Goal: Navigation & Orientation: Find specific page/section

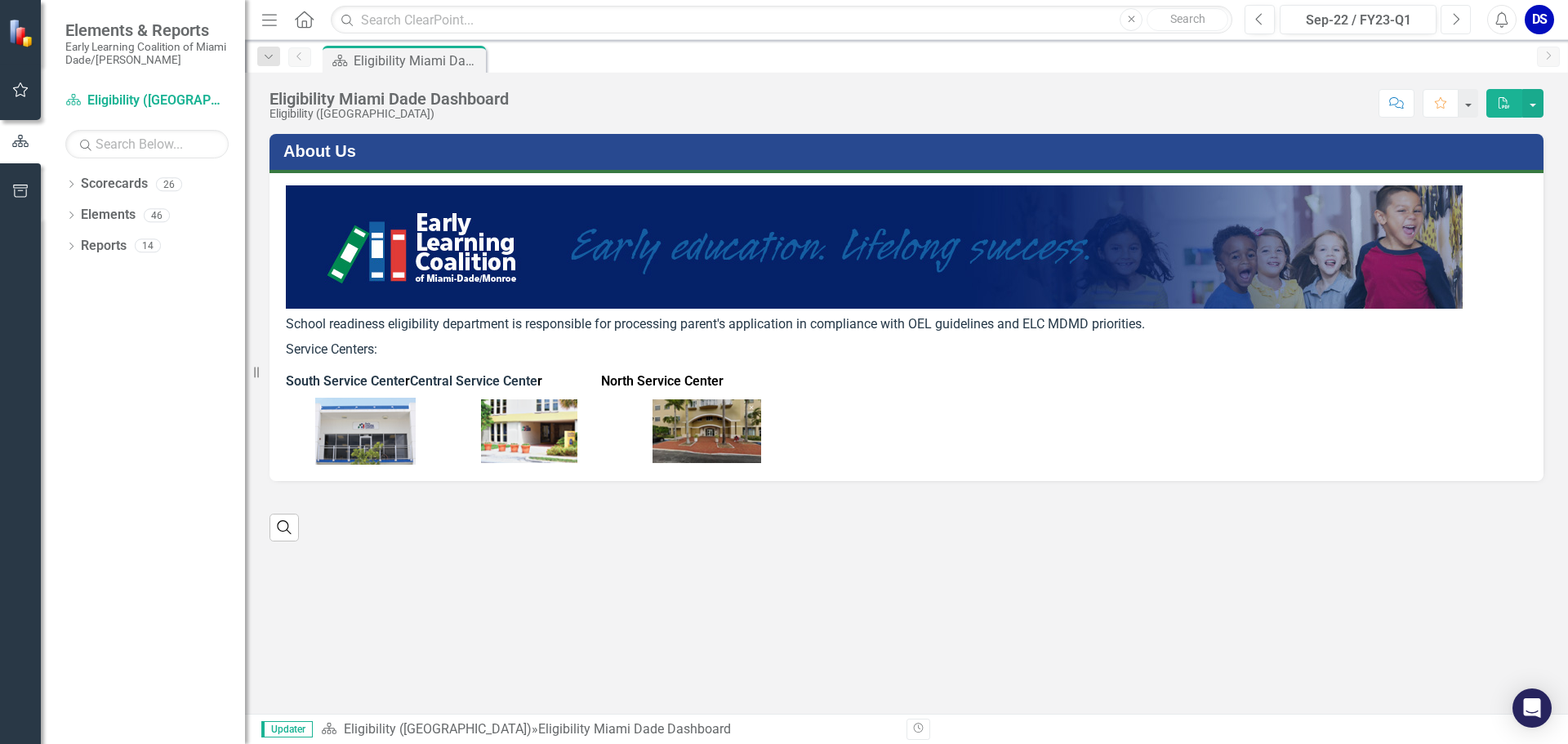
click at [1450, 24] on button "Next" at bounding box center [1455, 20] width 30 height 30
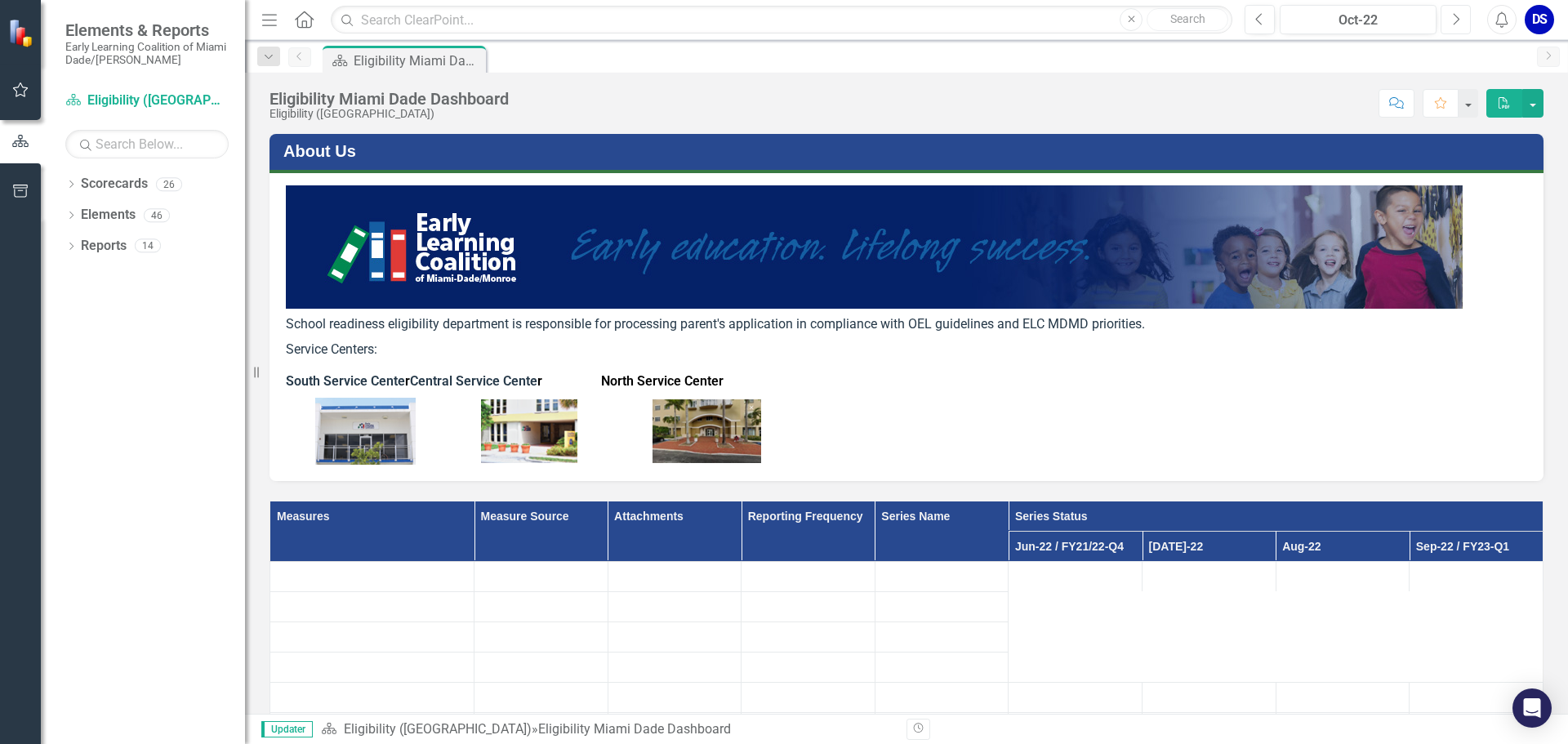
click at [1450, 24] on button "Next" at bounding box center [1455, 20] width 30 height 30
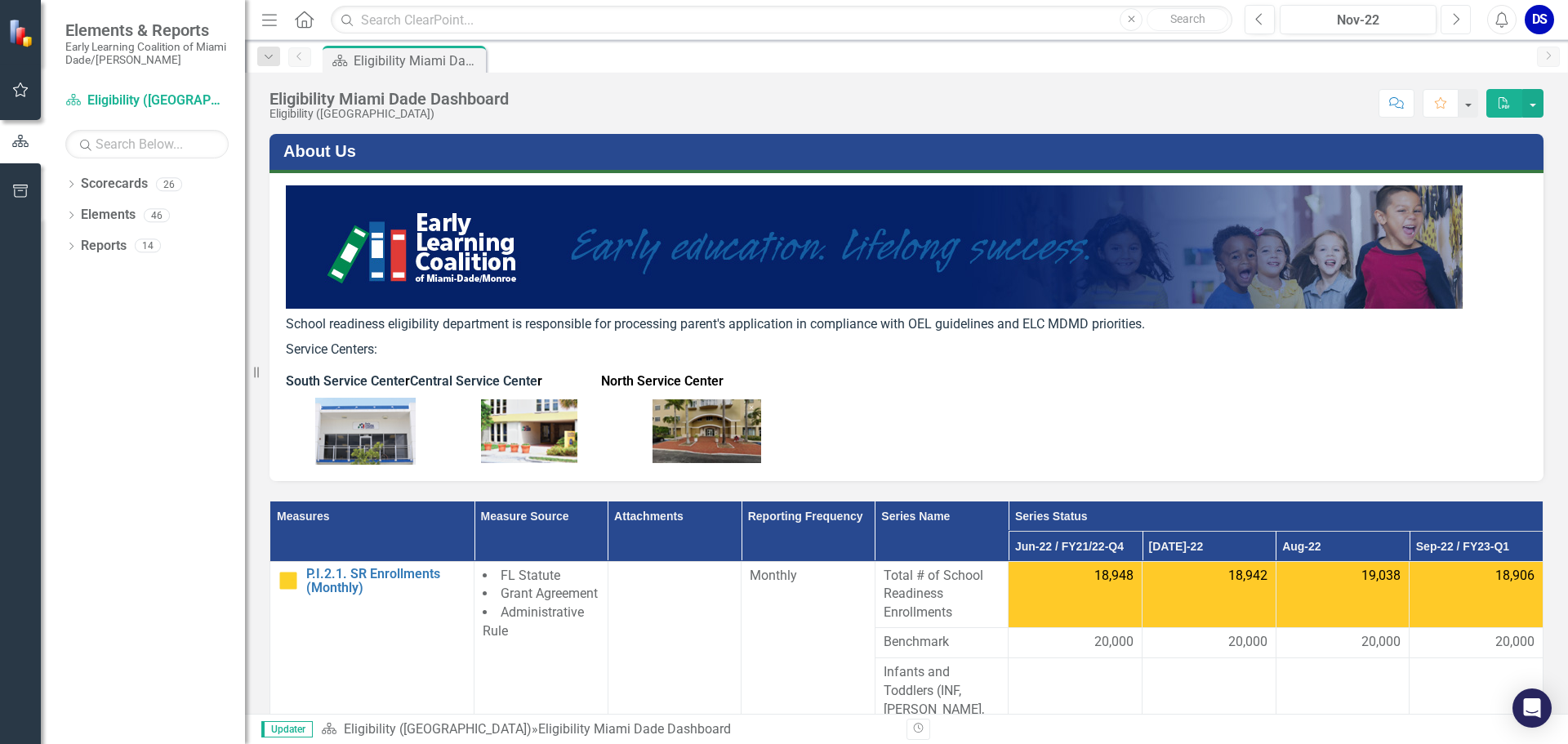
click at [1450, 24] on button "Next" at bounding box center [1455, 20] width 30 height 30
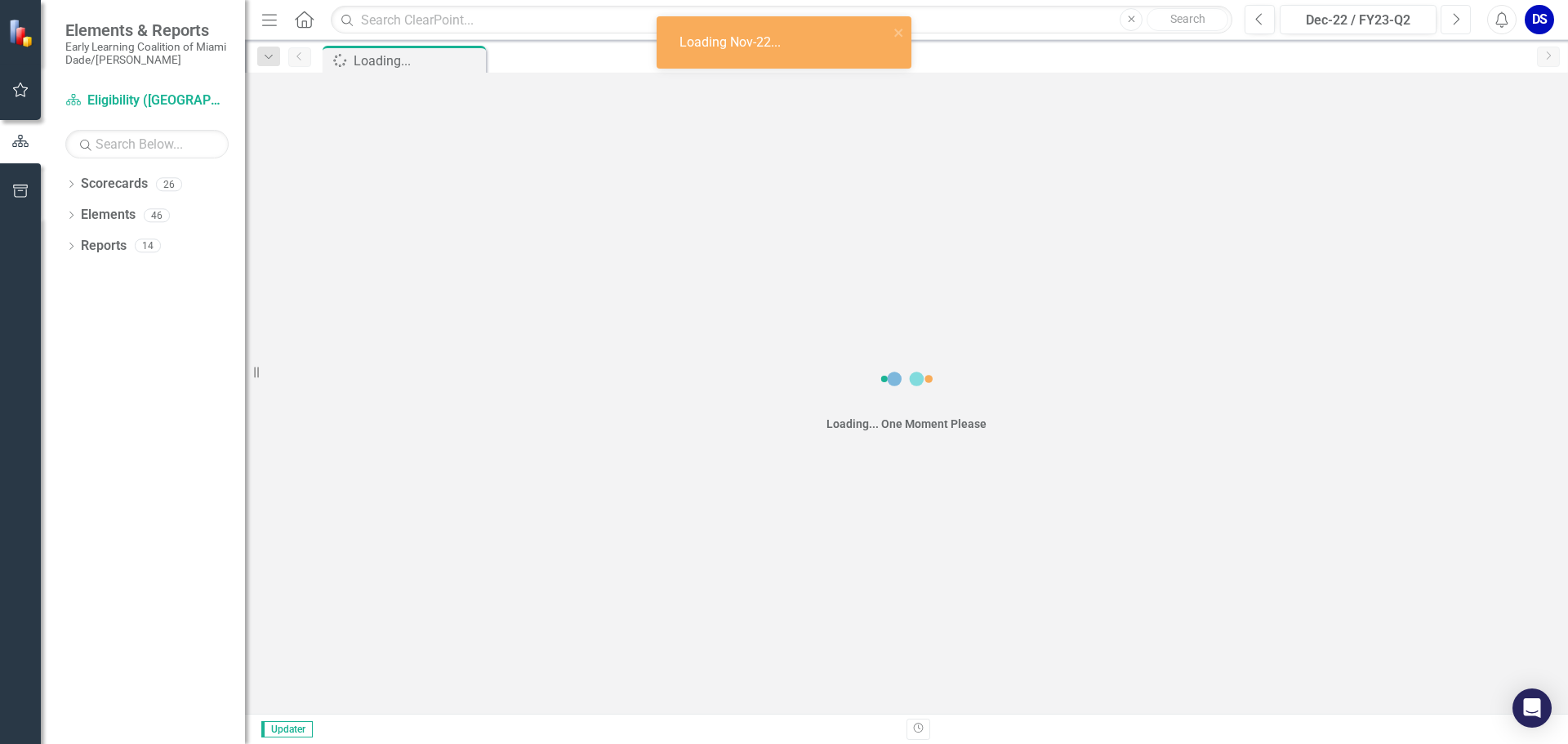
click at [1450, 24] on button "Next" at bounding box center [1455, 20] width 30 height 30
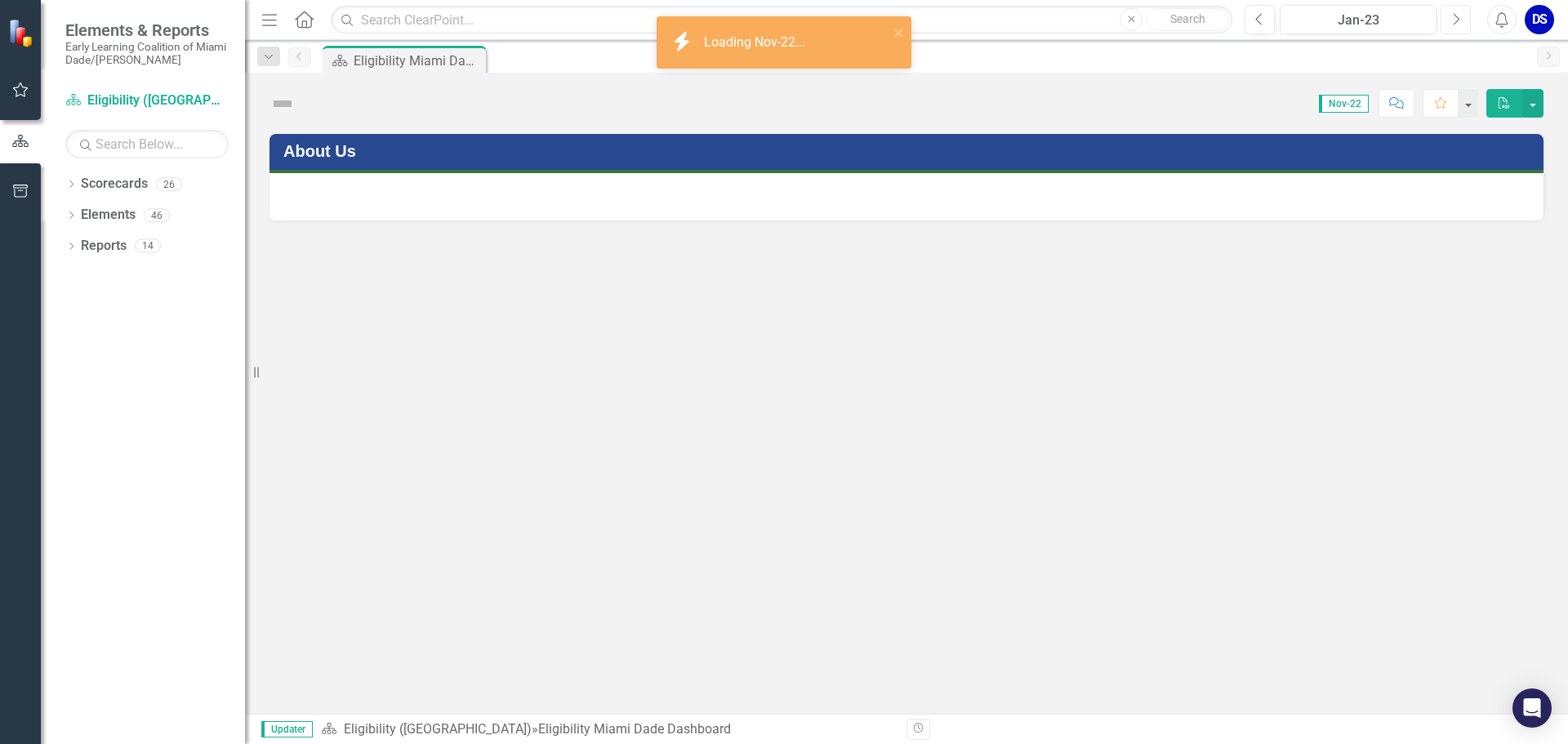
click at [1450, 24] on button "Next" at bounding box center [1455, 20] width 30 height 30
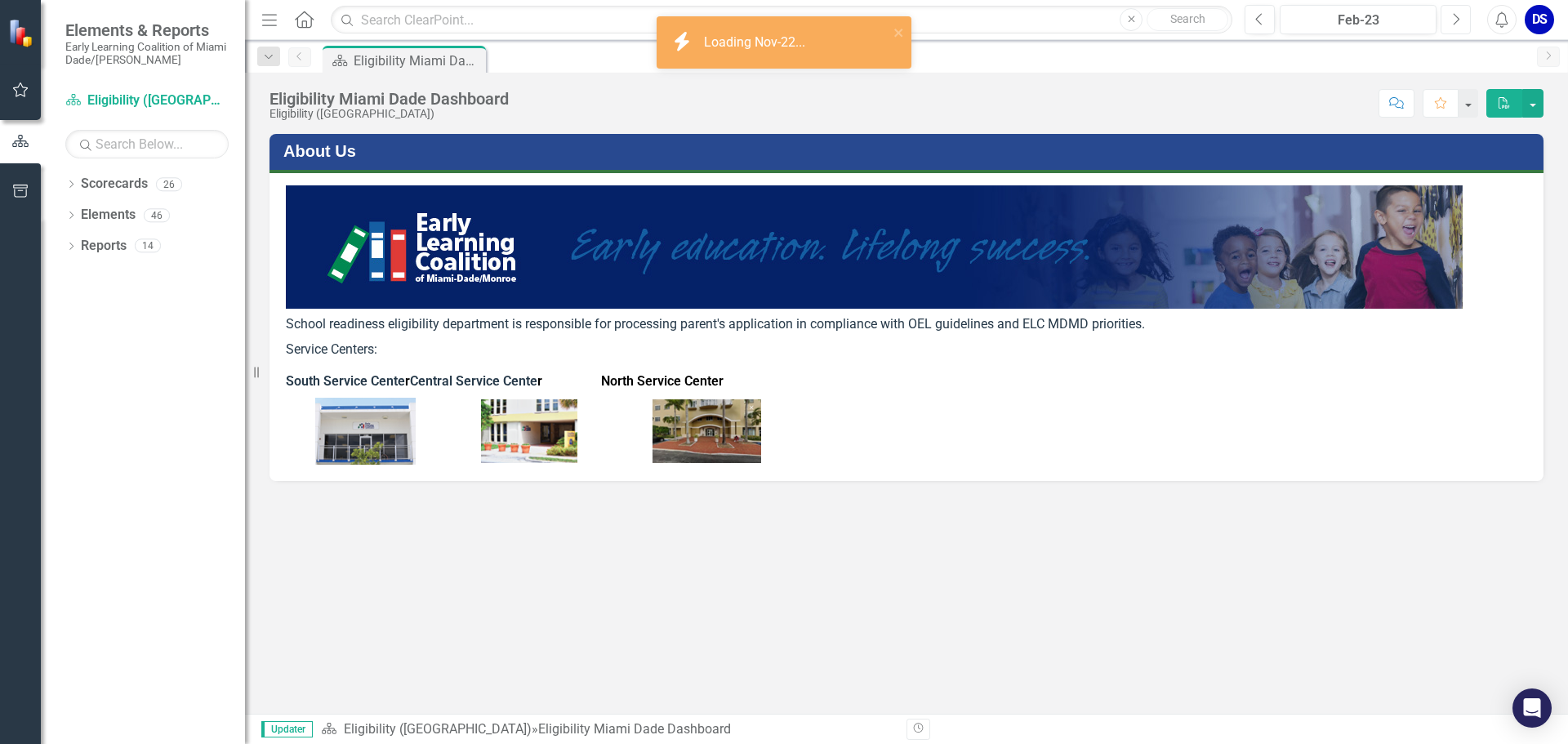
click at [1450, 24] on button "Next" at bounding box center [1455, 20] width 30 height 30
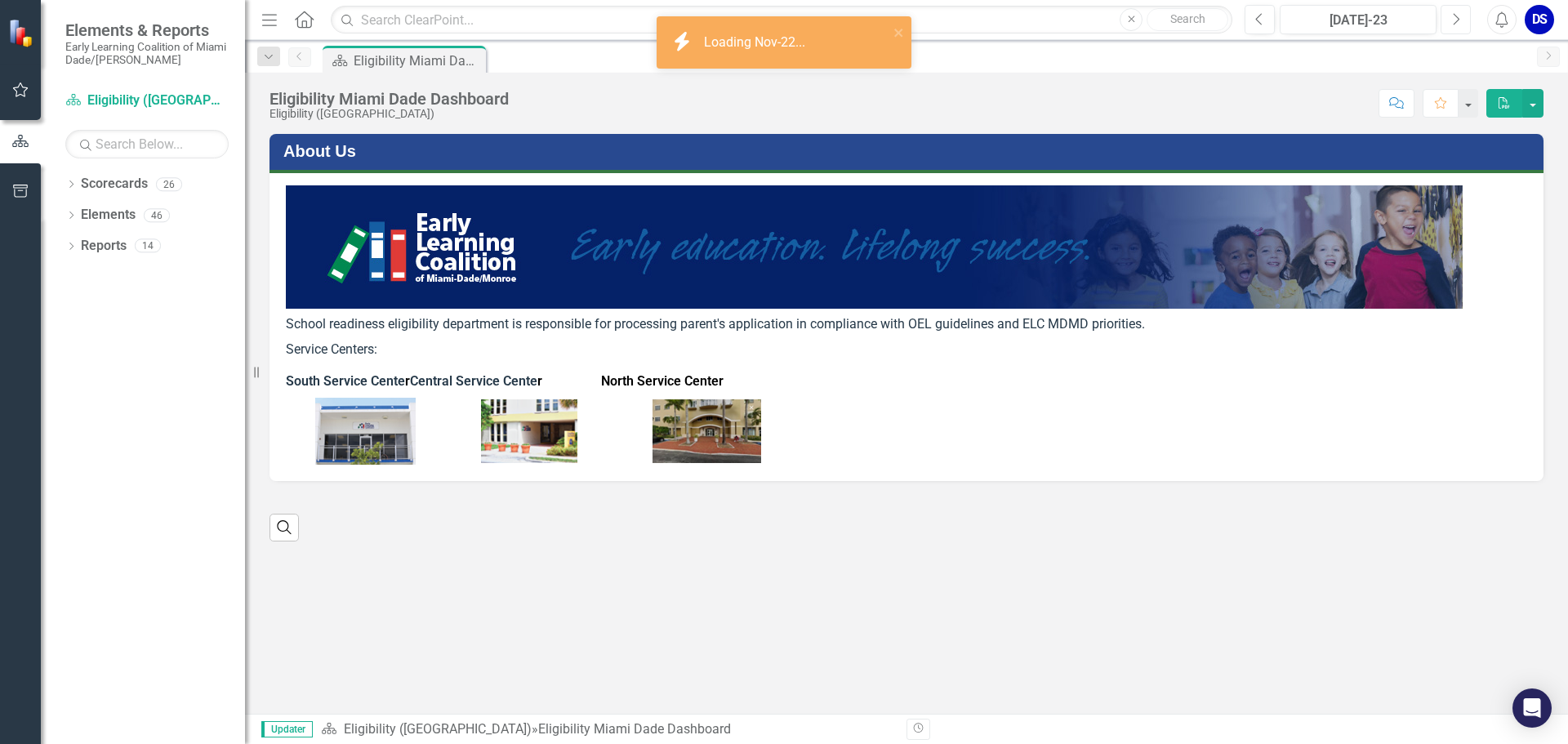
click at [1450, 24] on button "Next" at bounding box center [1455, 20] width 30 height 30
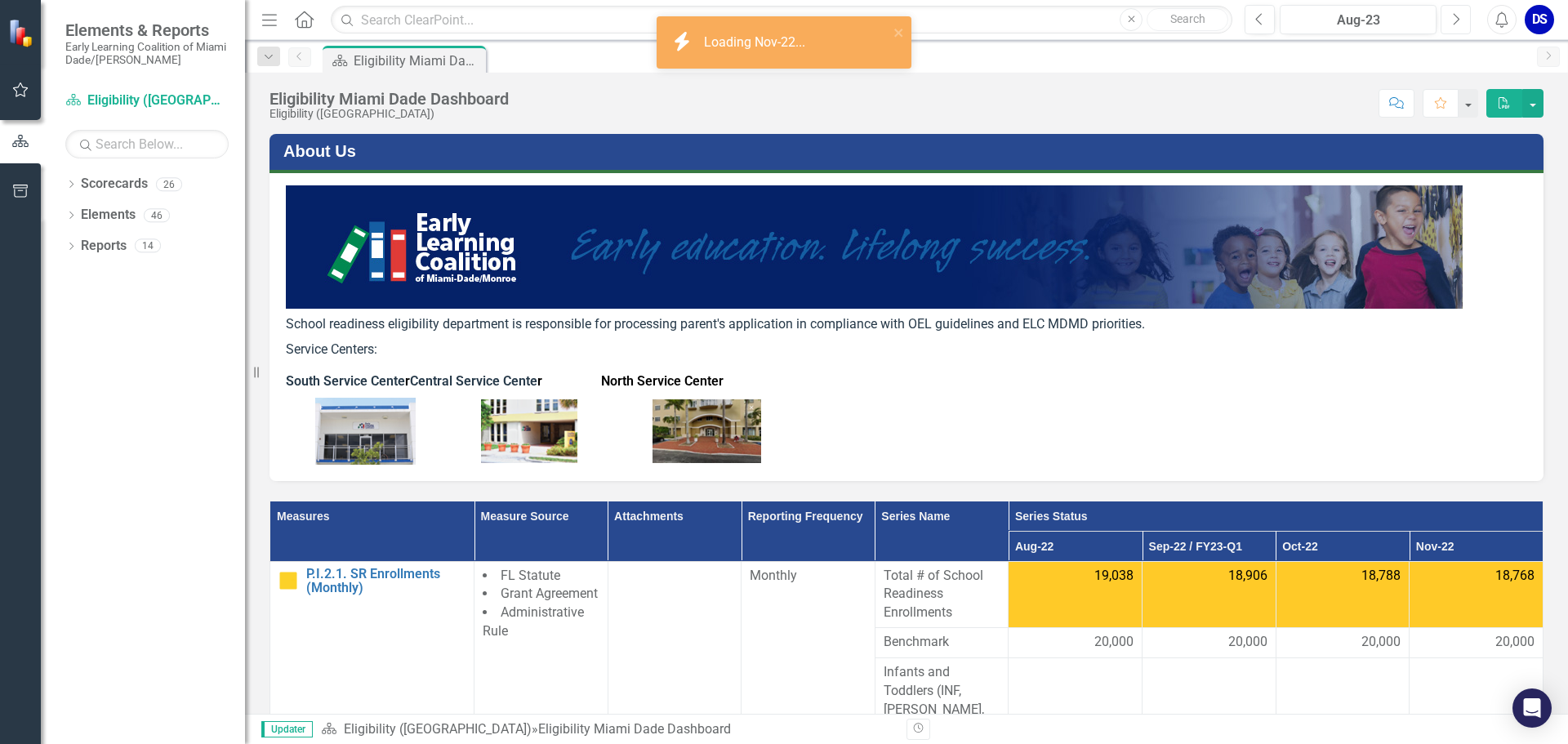
click at [1450, 24] on button "Next" at bounding box center [1455, 20] width 30 height 30
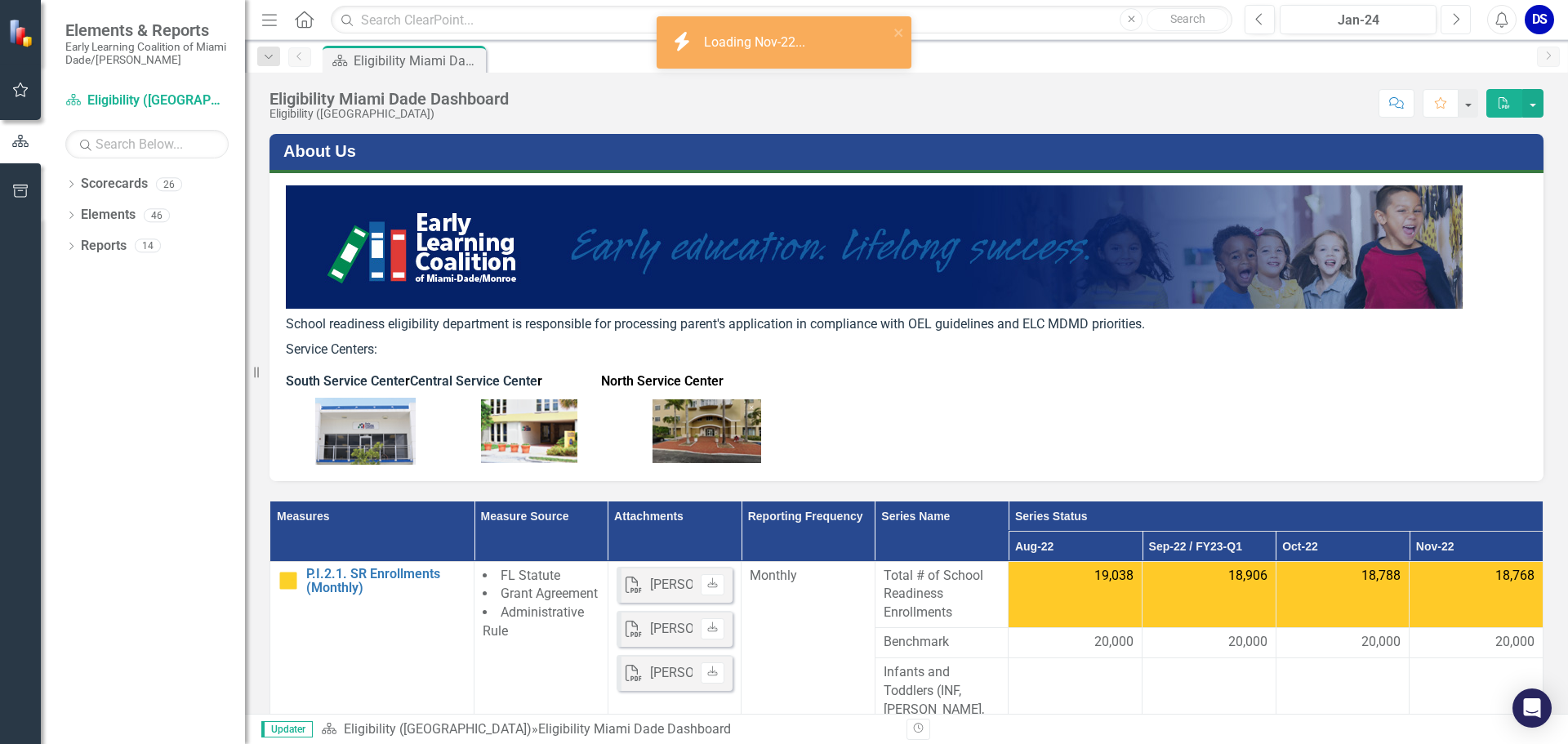
click at [1450, 24] on button "Next" at bounding box center [1455, 20] width 30 height 30
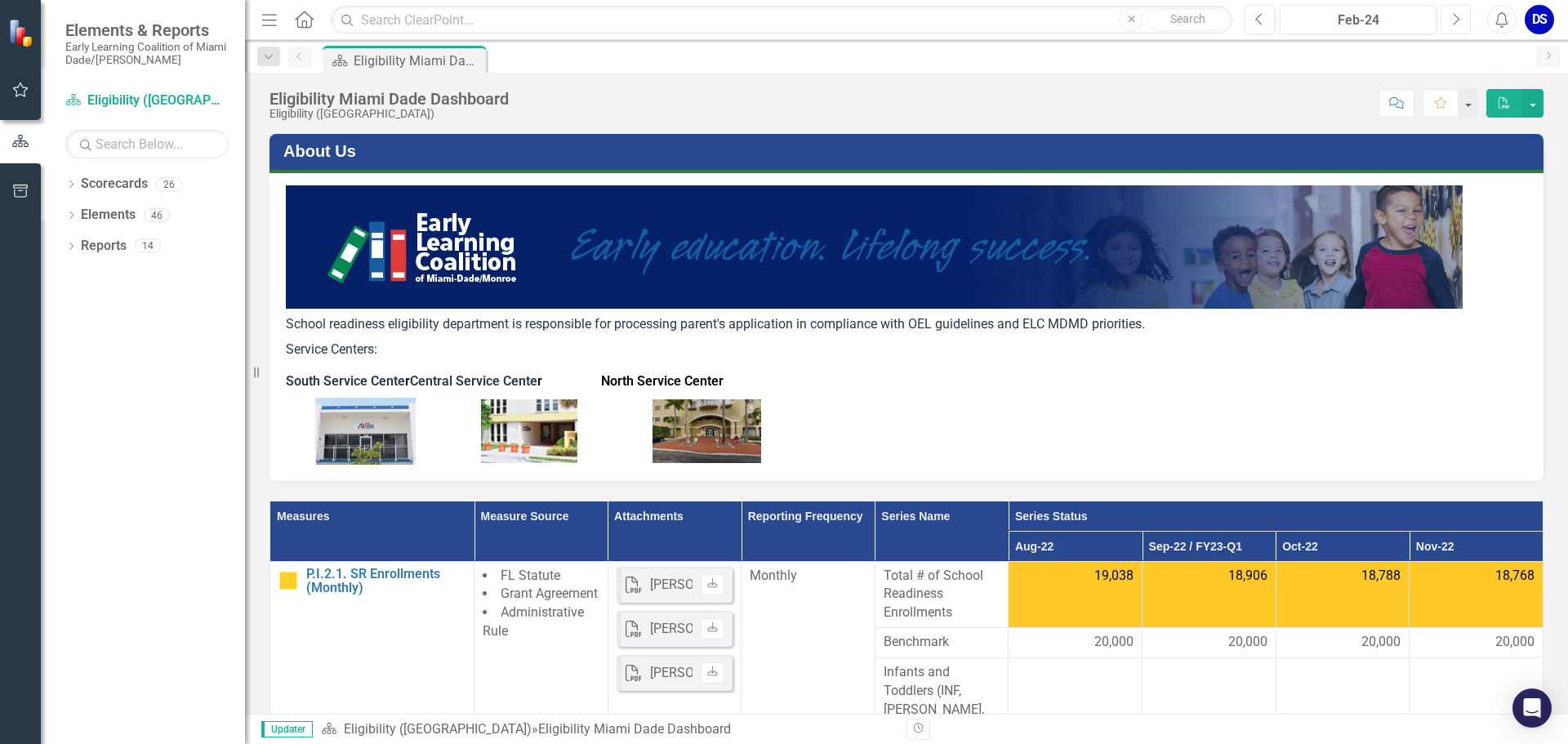
click at [1450, 24] on button "Next" at bounding box center [1455, 20] width 30 height 30
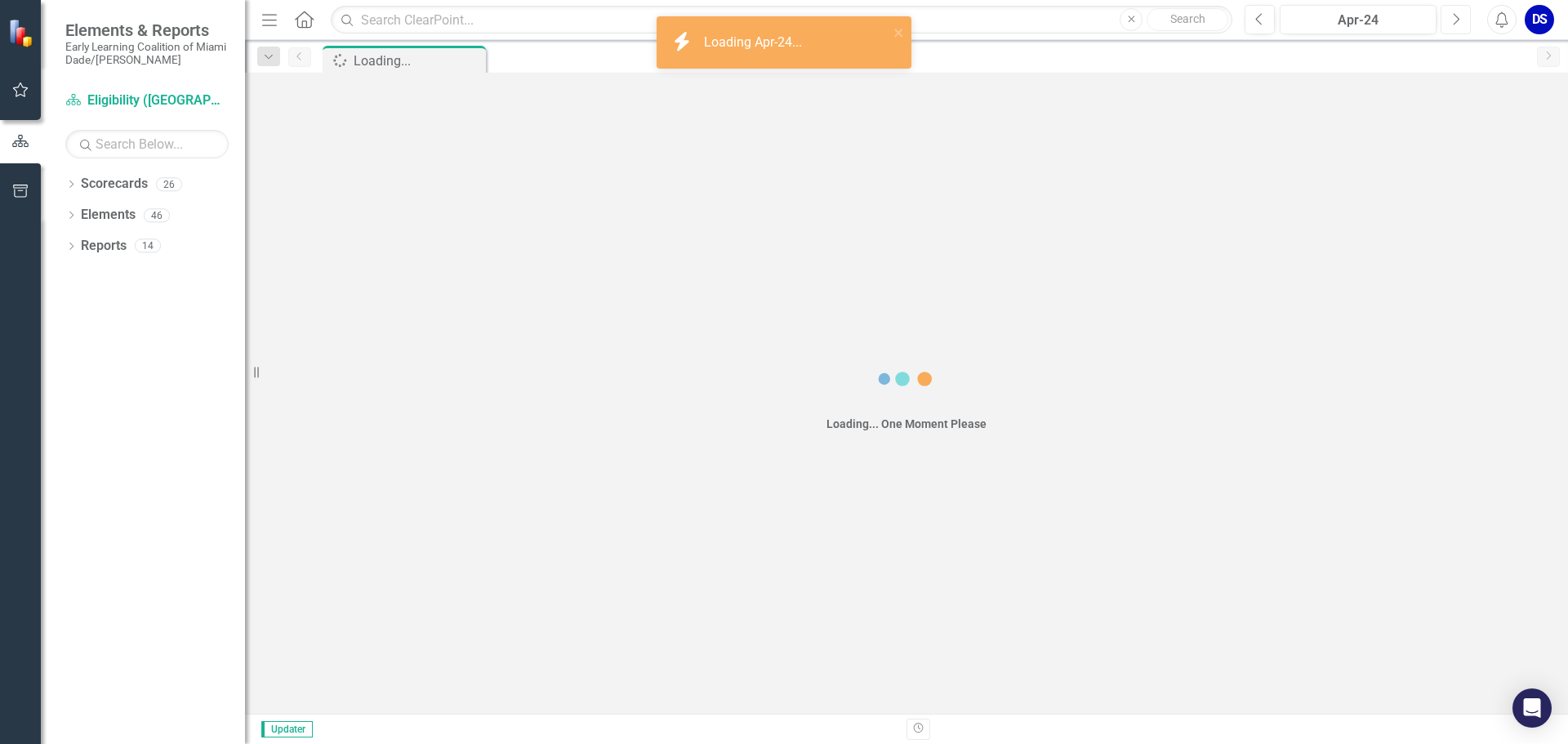
click at [1450, 24] on button "Next" at bounding box center [1455, 20] width 30 height 30
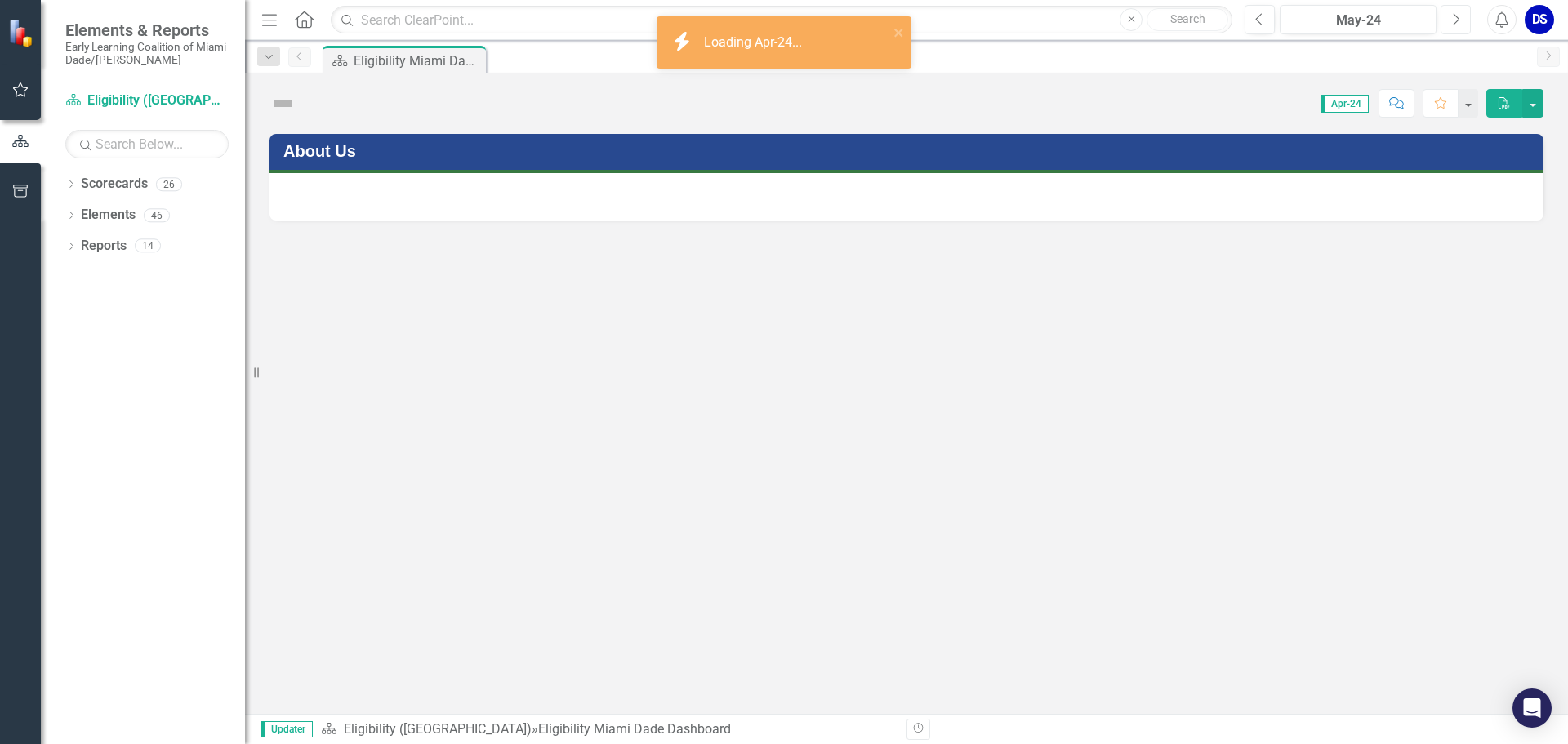
click at [1450, 24] on button "Next" at bounding box center [1455, 20] width 30 height 30
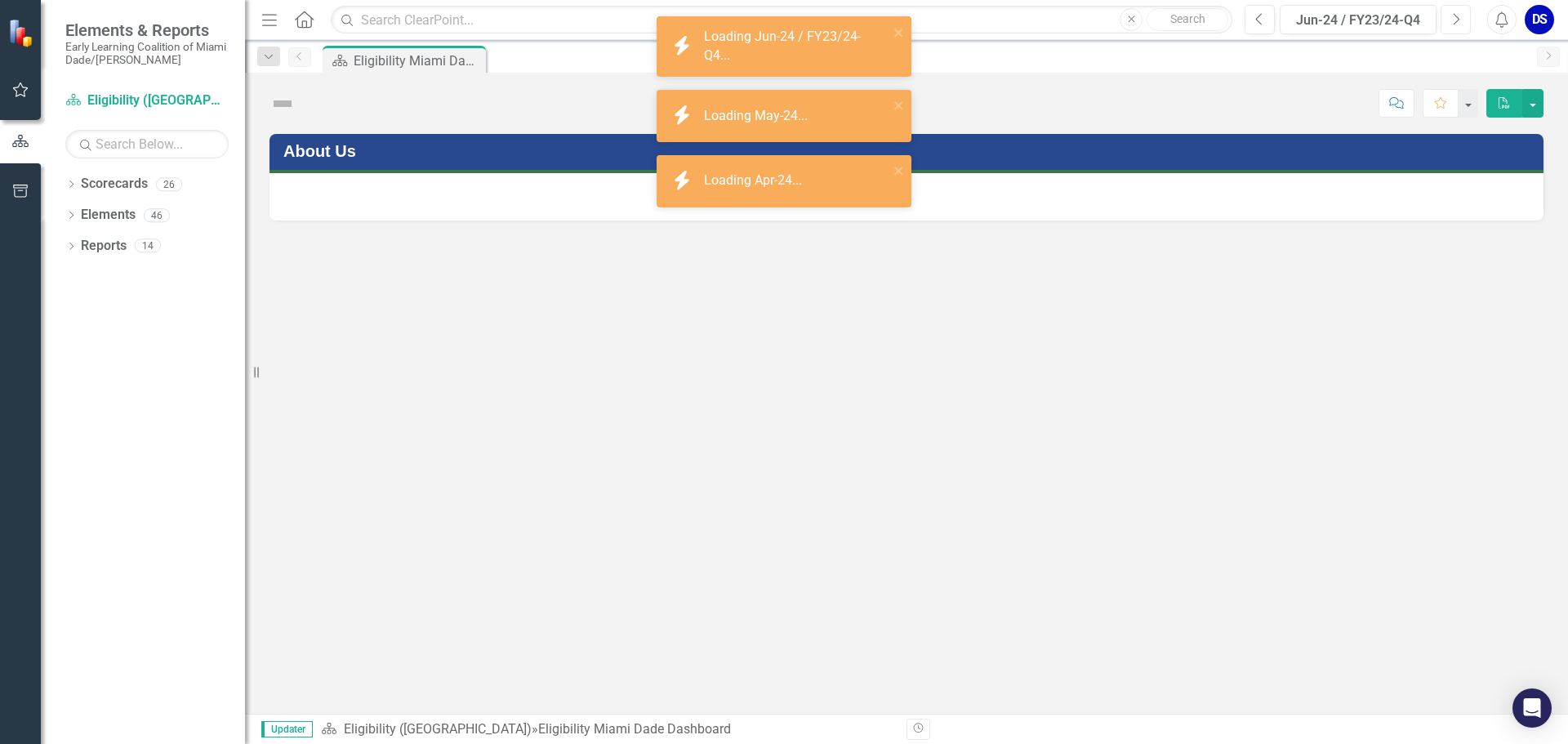
click at [1450, 24] on button "Next" at bounding box center [1455, 20] width 30 height 30
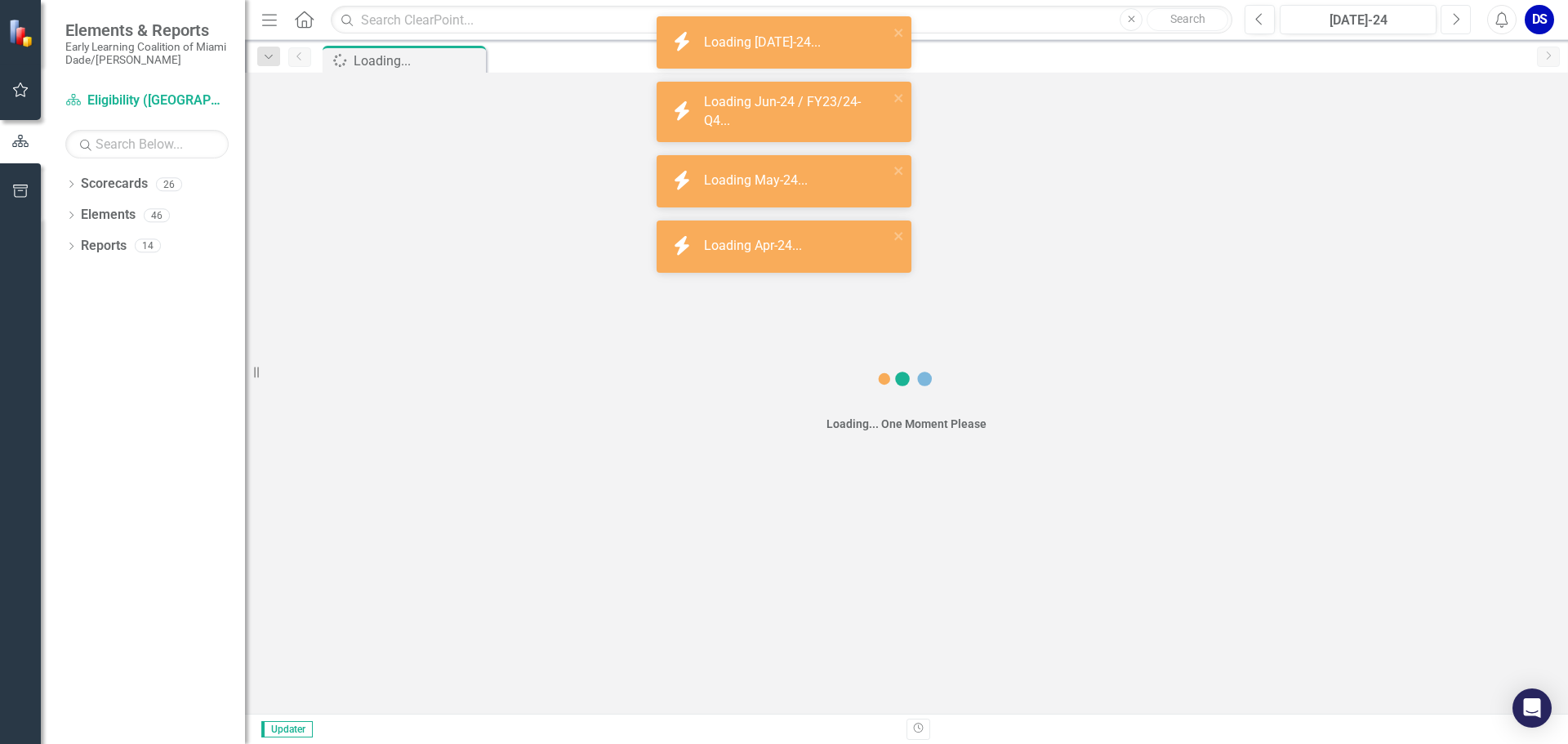
click at [1450, 24] on button "Next" at bounding box center [1455, 20] width 30 height 30
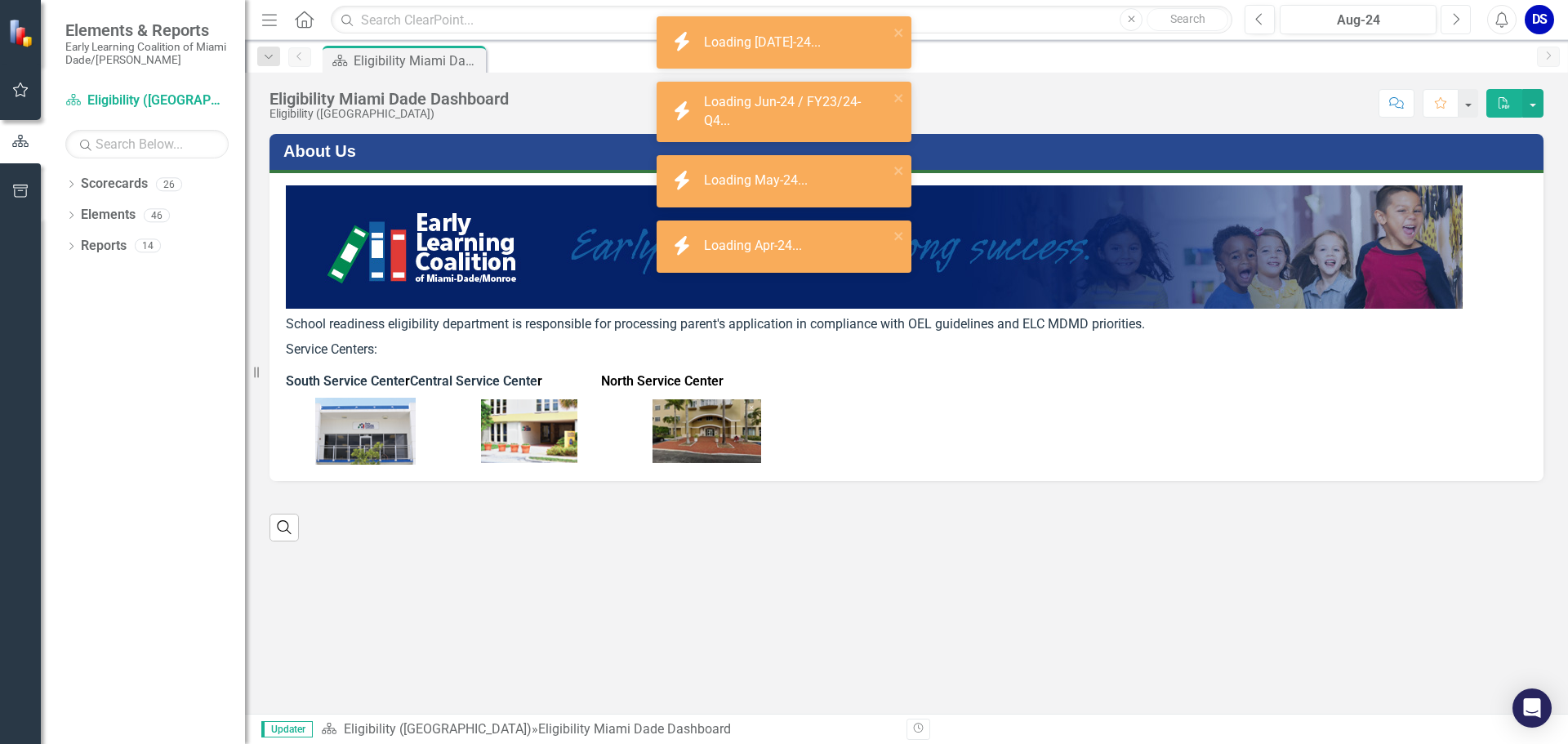
click at [1450, 24] on button "Next" at bounding box center [1455, 20] width 30 height 30
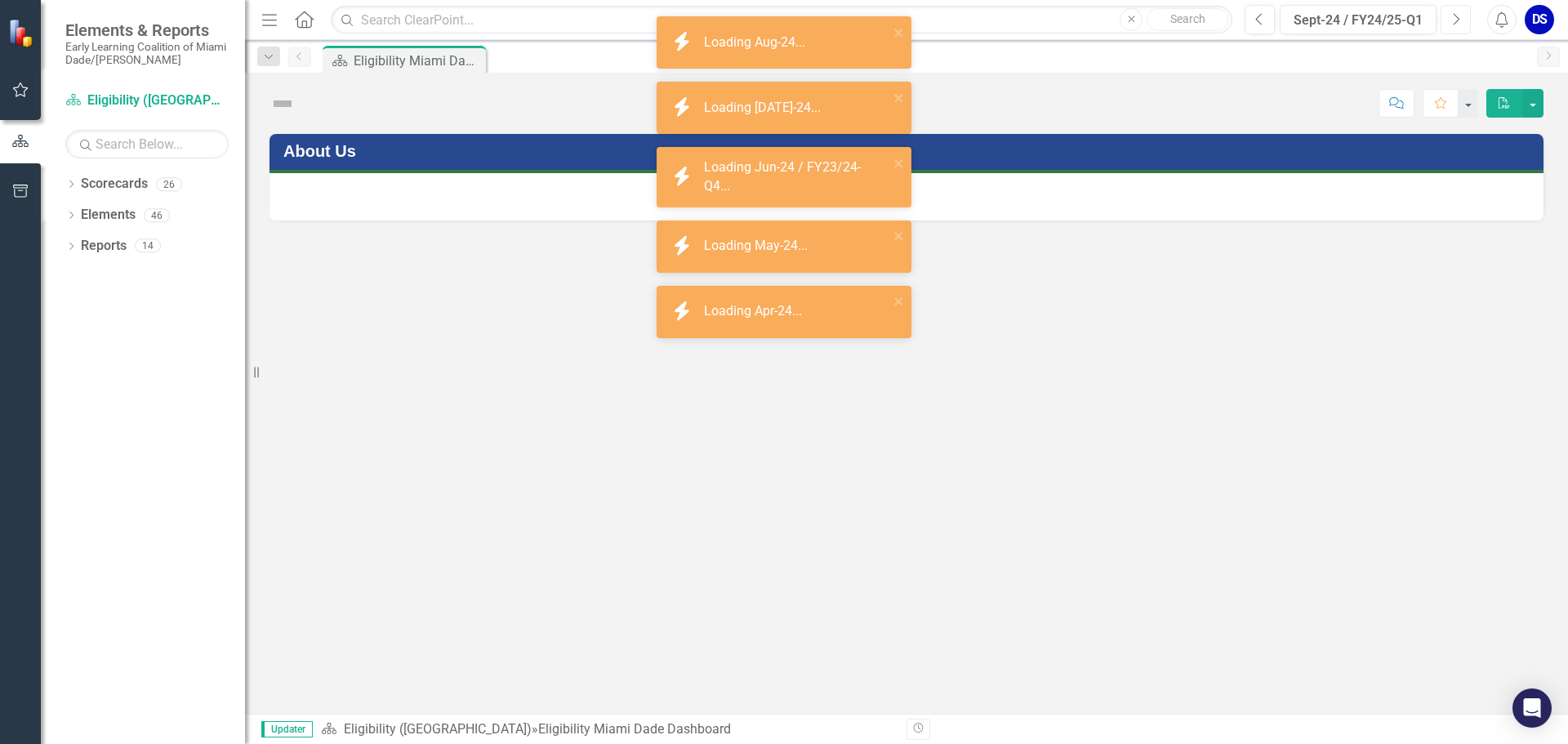
click at [1450, 24] on button "Next" at bounding box center [1455, 20] width 30 height 30
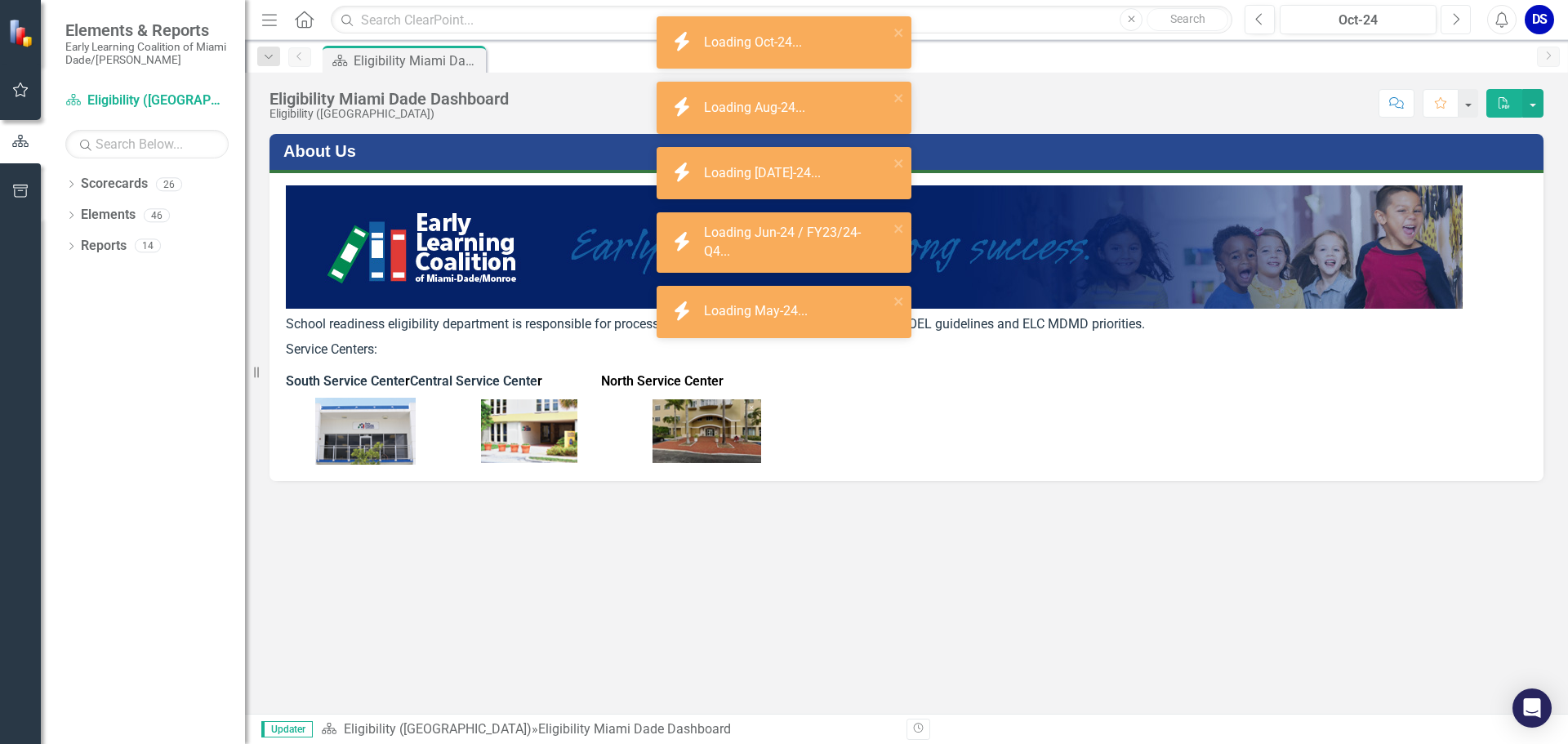
click at [1450, 24] on button "Next" at bounding box center [1455, 20] width 30 height 30
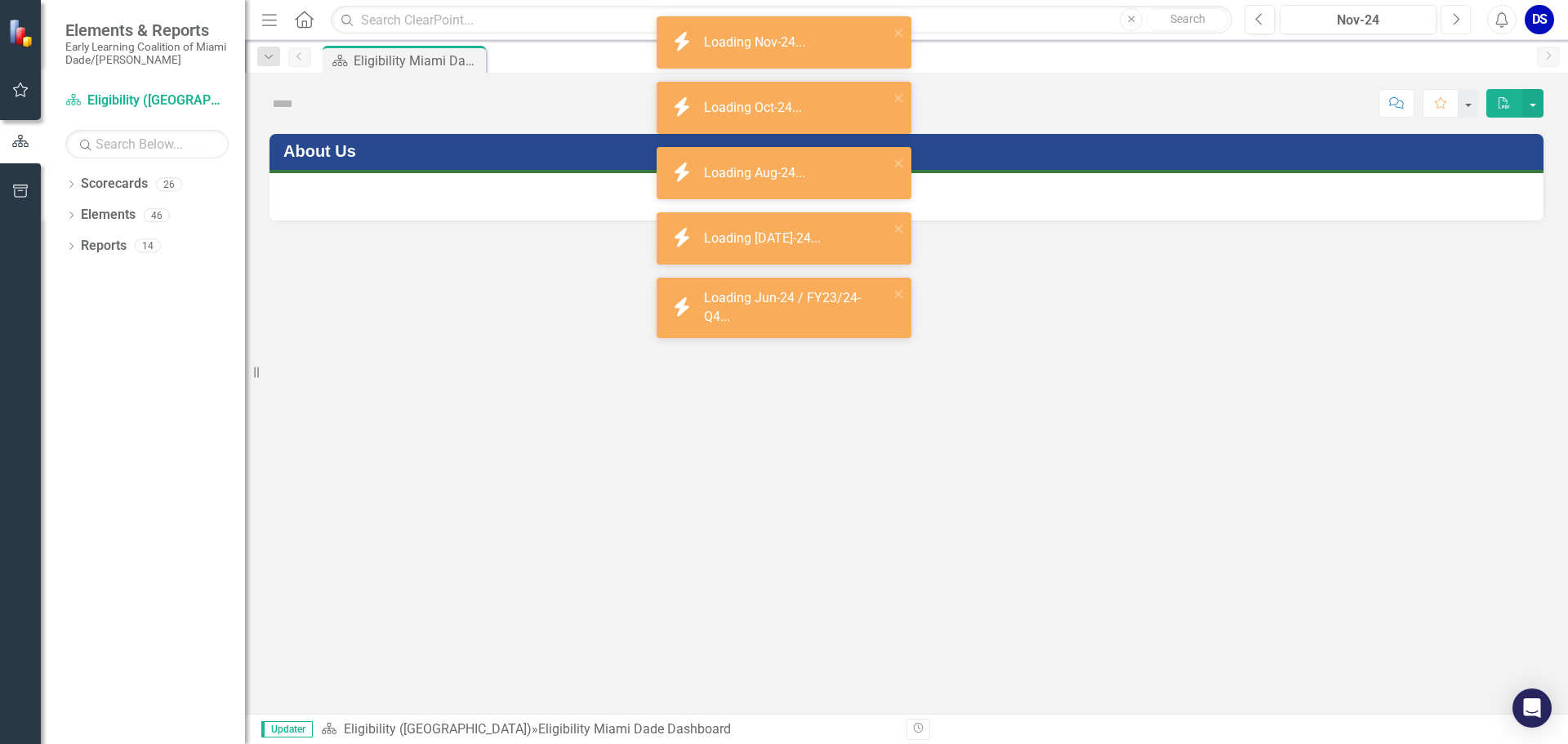
click at [1450, 24] on button "Next" at bounding box center [1455, 20] width 30 height 30
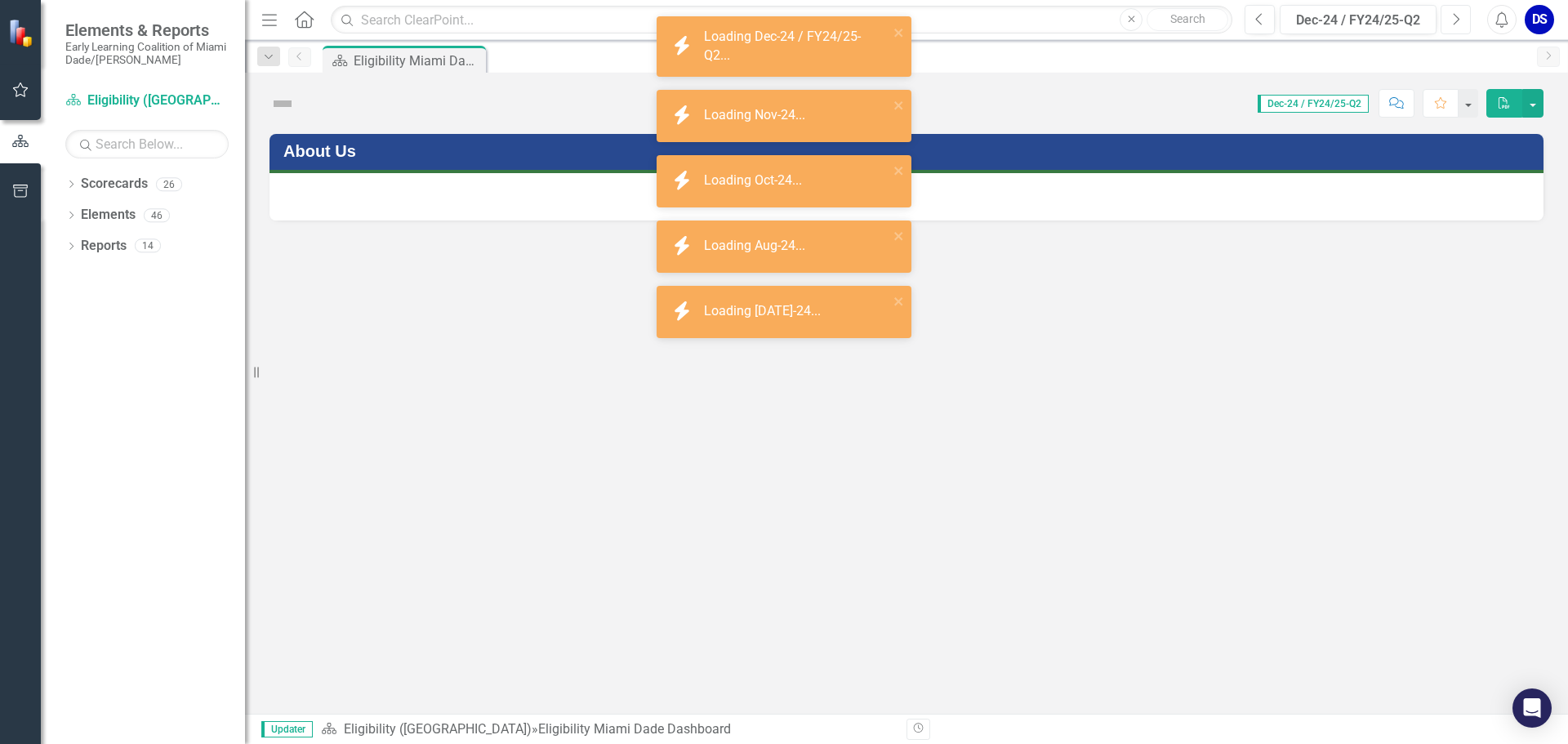
click at [1450, 23] on button "Next" at bounding box center [1455, 20] width 30 height 30
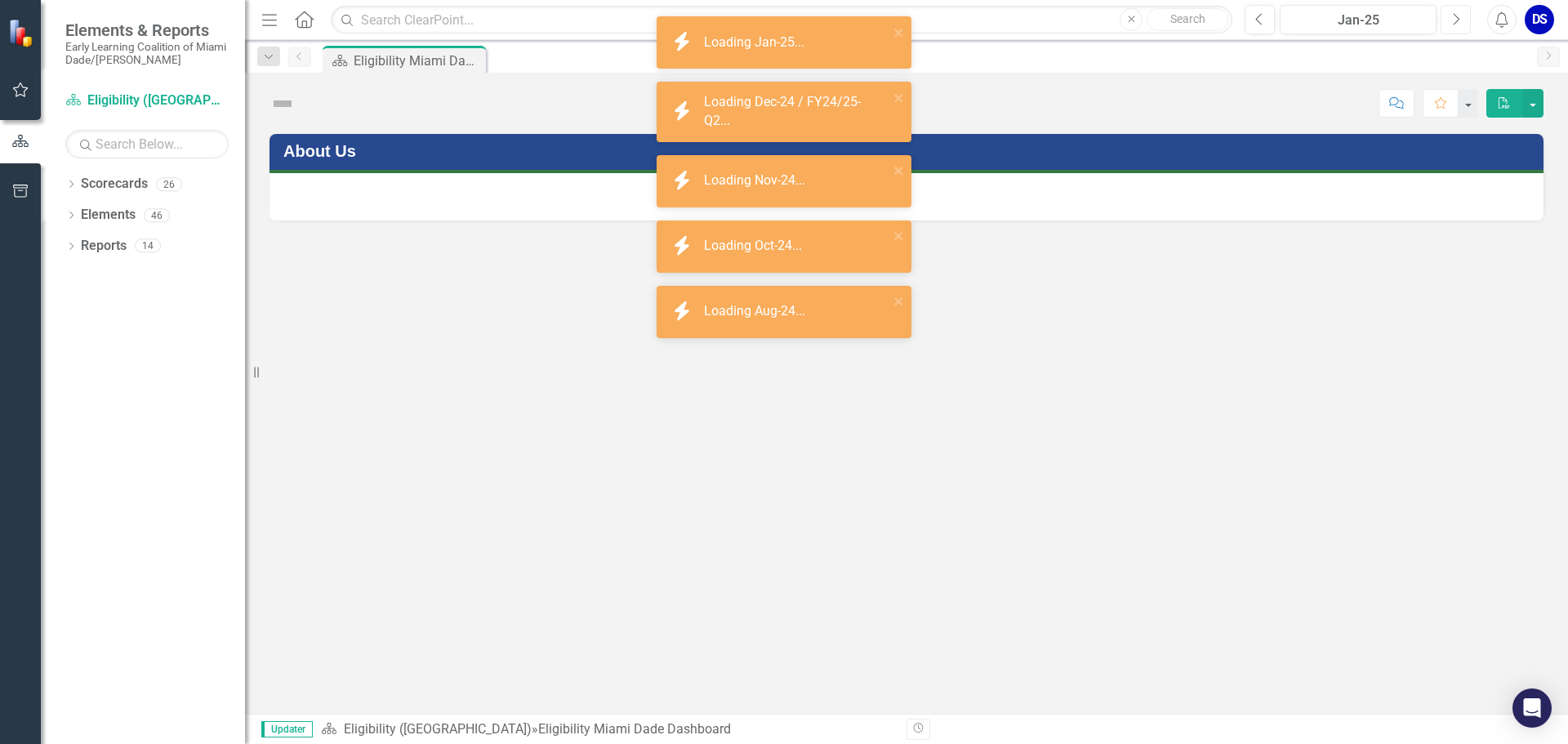
click at [1450, 23] on button "Next" at bounding box center [1455, 20] width 30 height 30
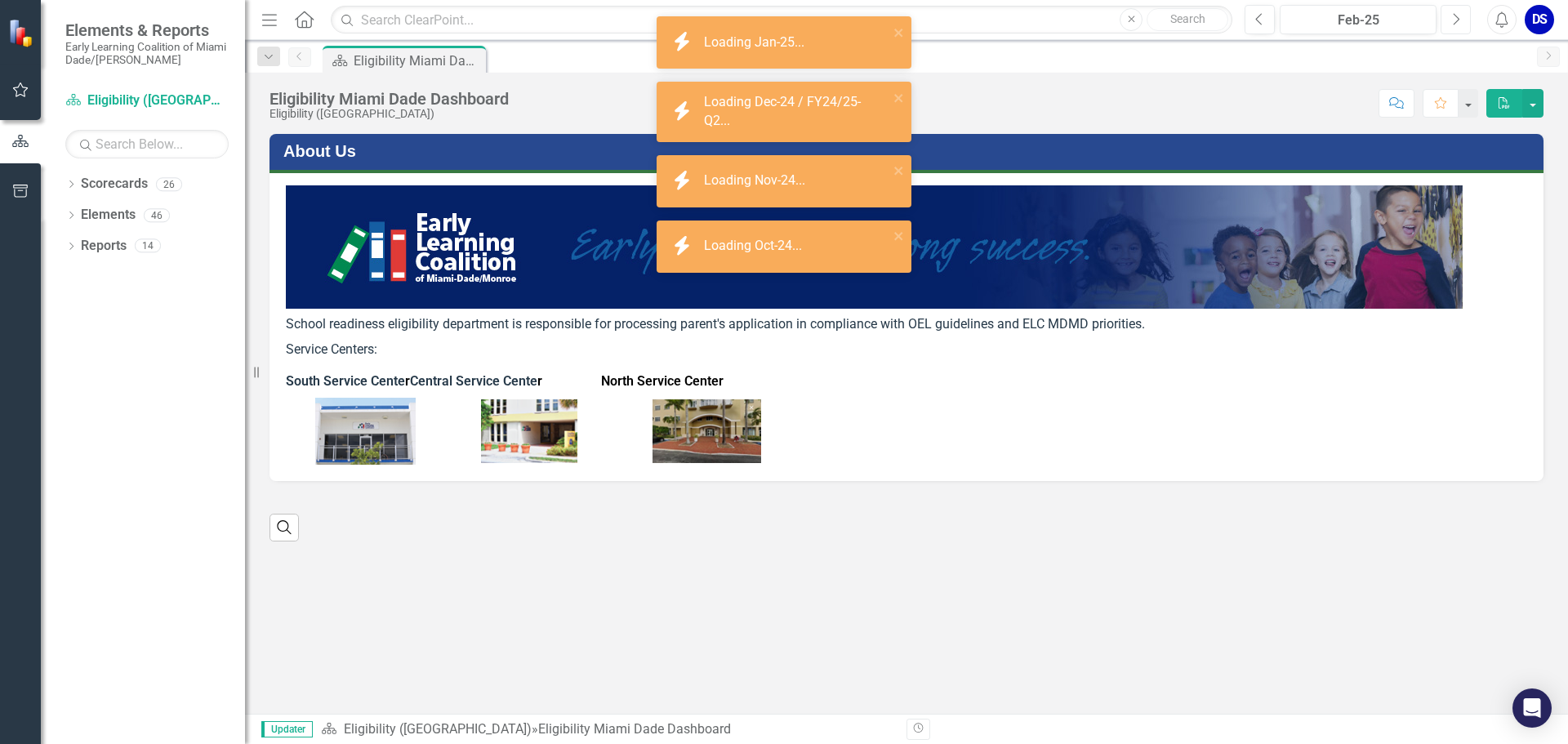
click at [1450, 23] on button "Next" at bounding box center [1455, 20] width 30 height 30
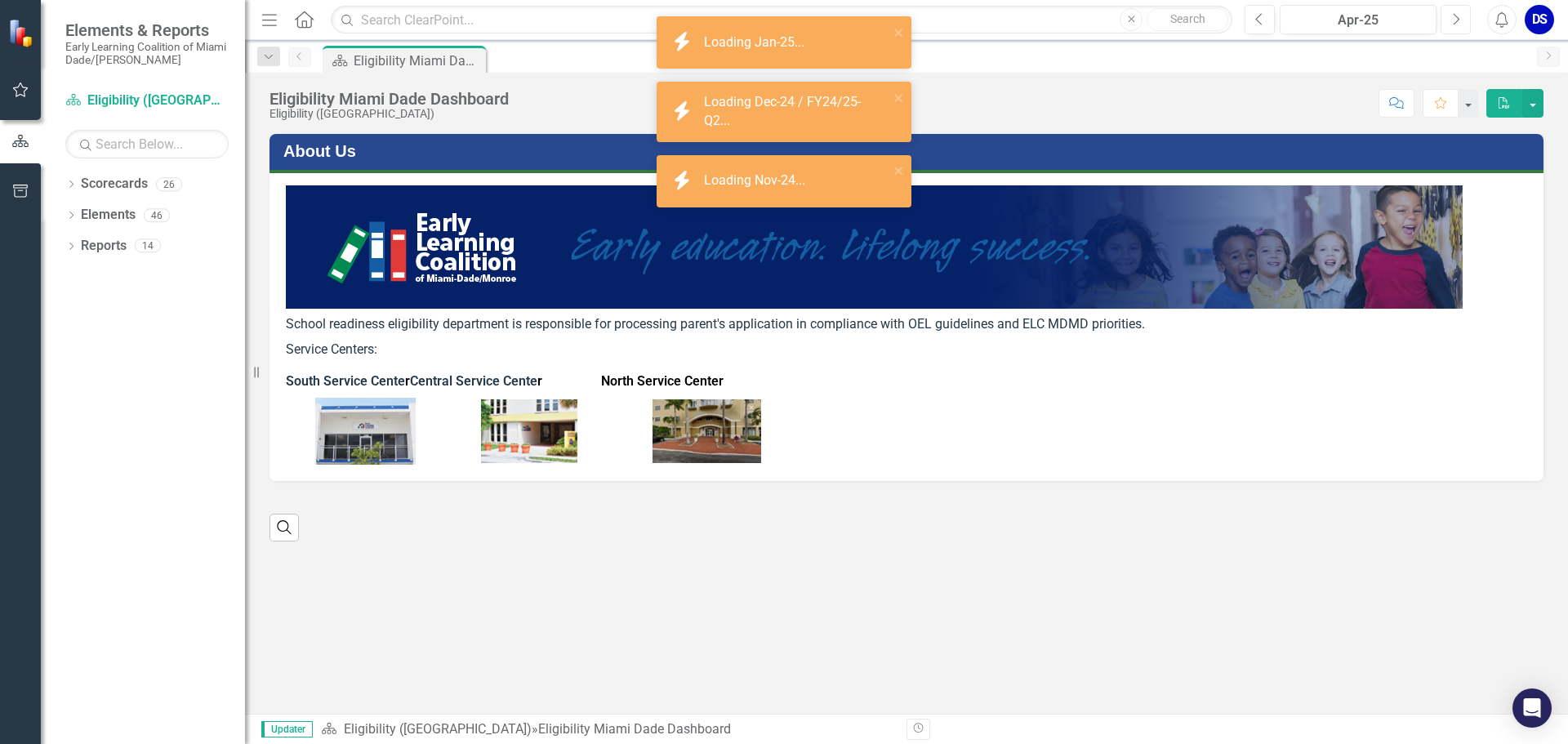
click at [1450, 23] on button "Next" at bounding box center [1455, 20] width 30 height 30
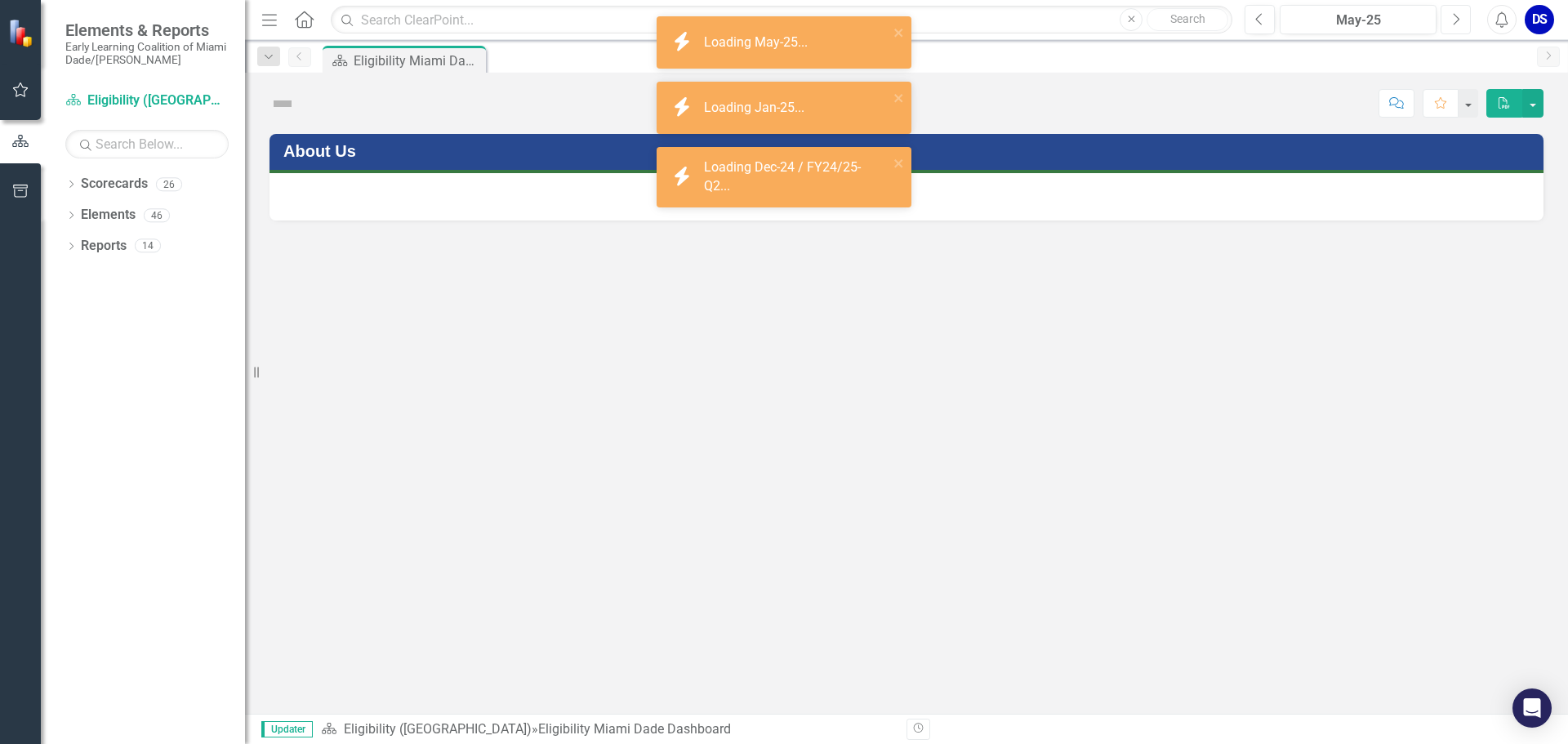
click at [1450, 23] on button "Next" at bounding box center [1455, 20] width 30 height 30
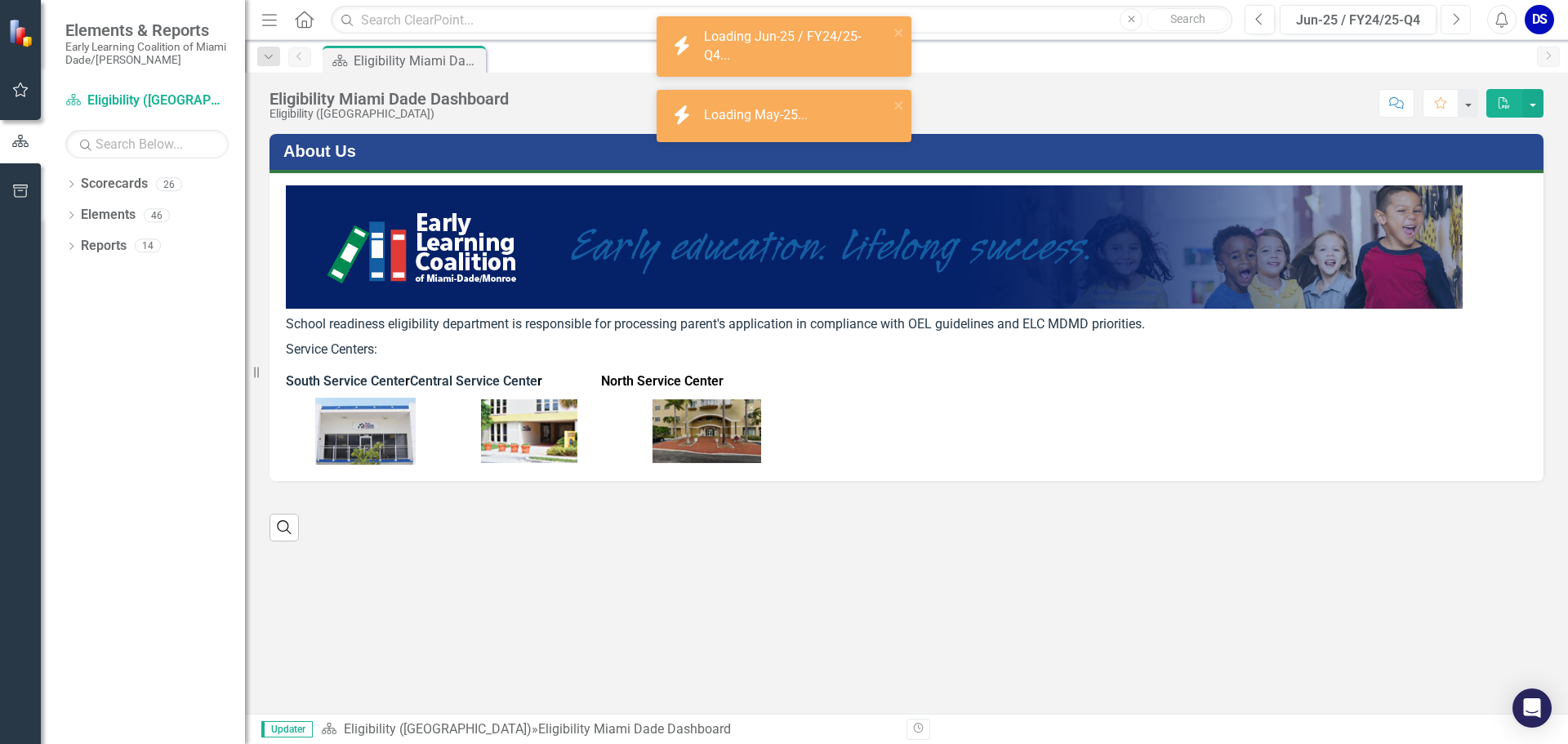
click at [1450, 23] on button "Next" at bounding box center [1455, 20] width 30 height 30
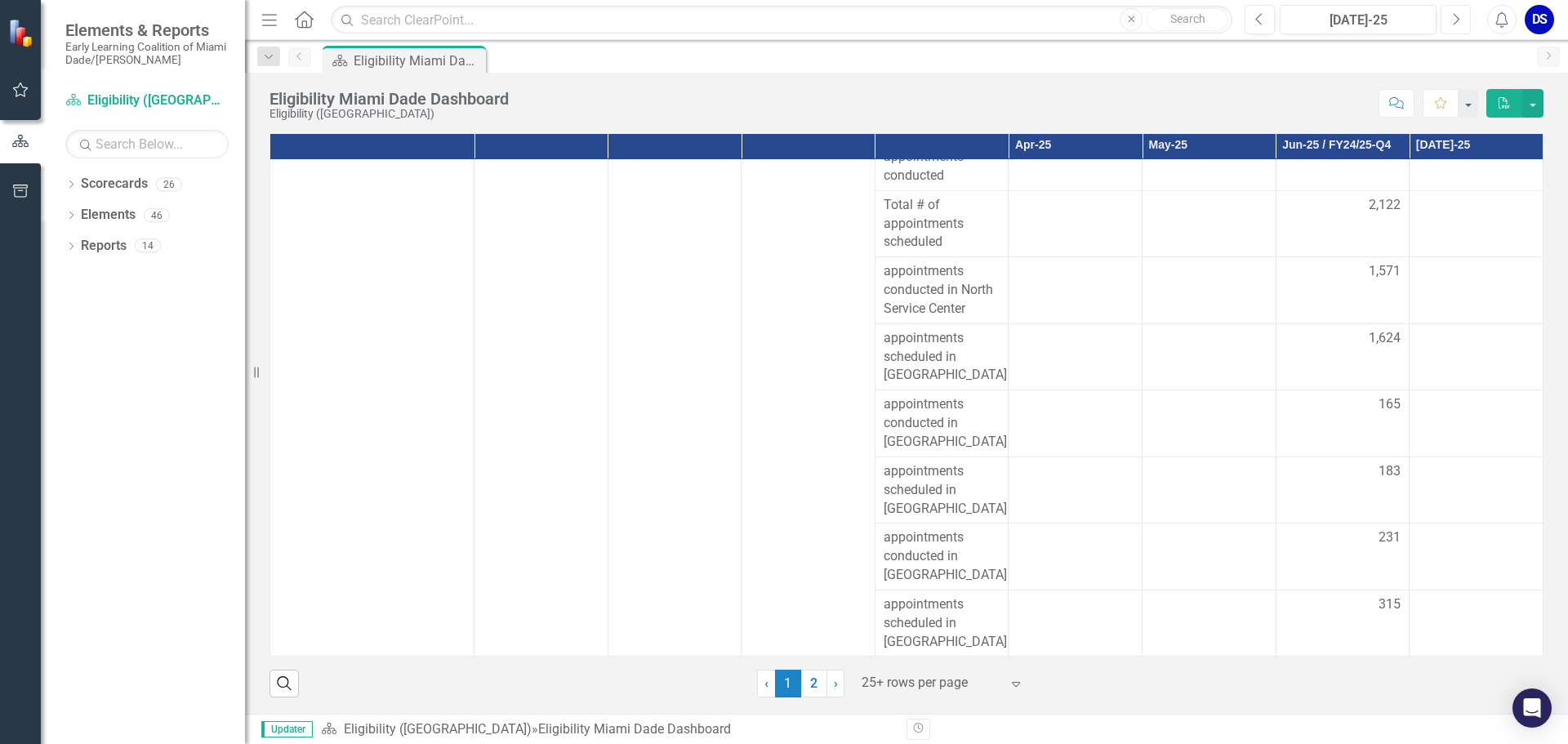
scroll to position [310, 0]
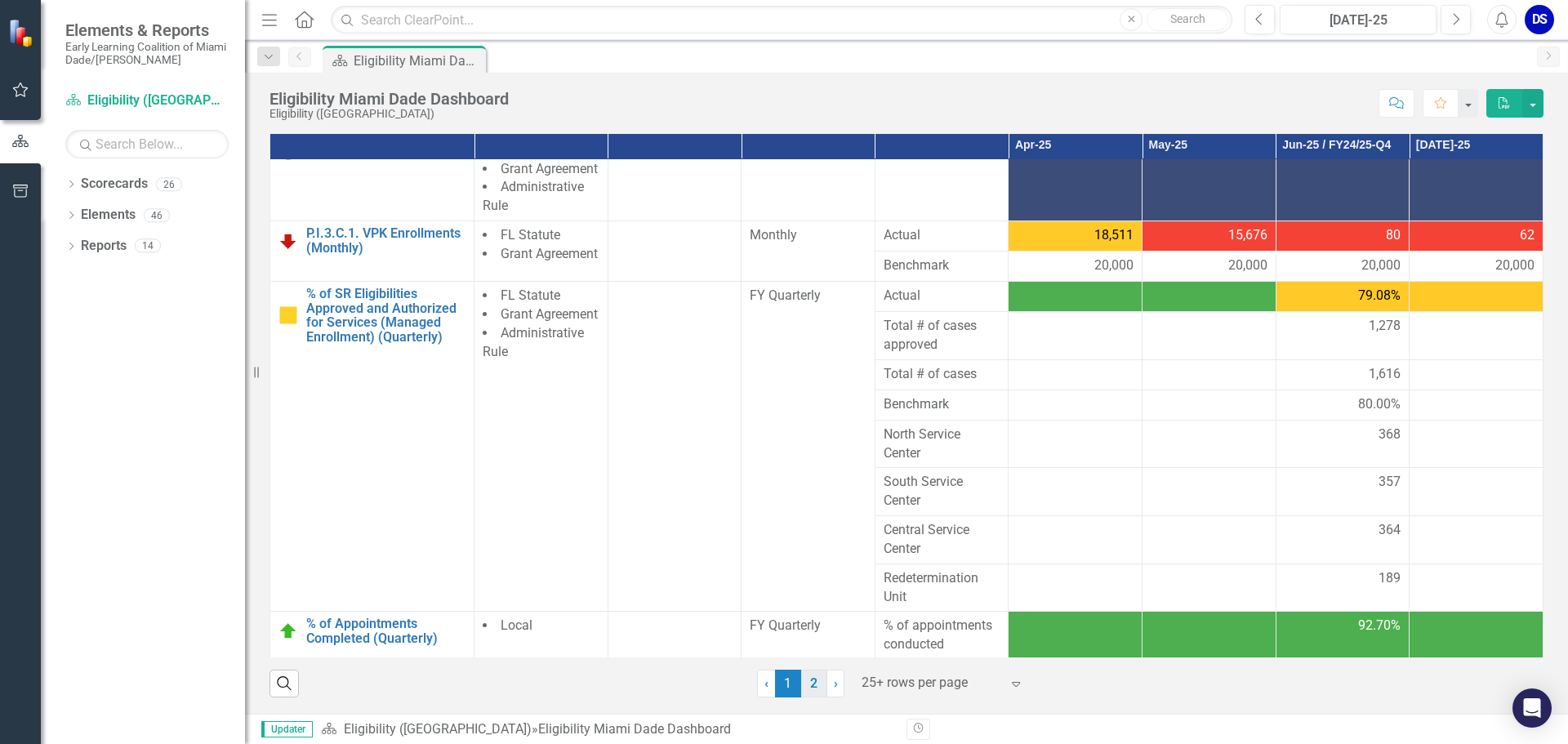
click at [809, 685] on link "2" at bounding box center [814, 683] width 26 height 28
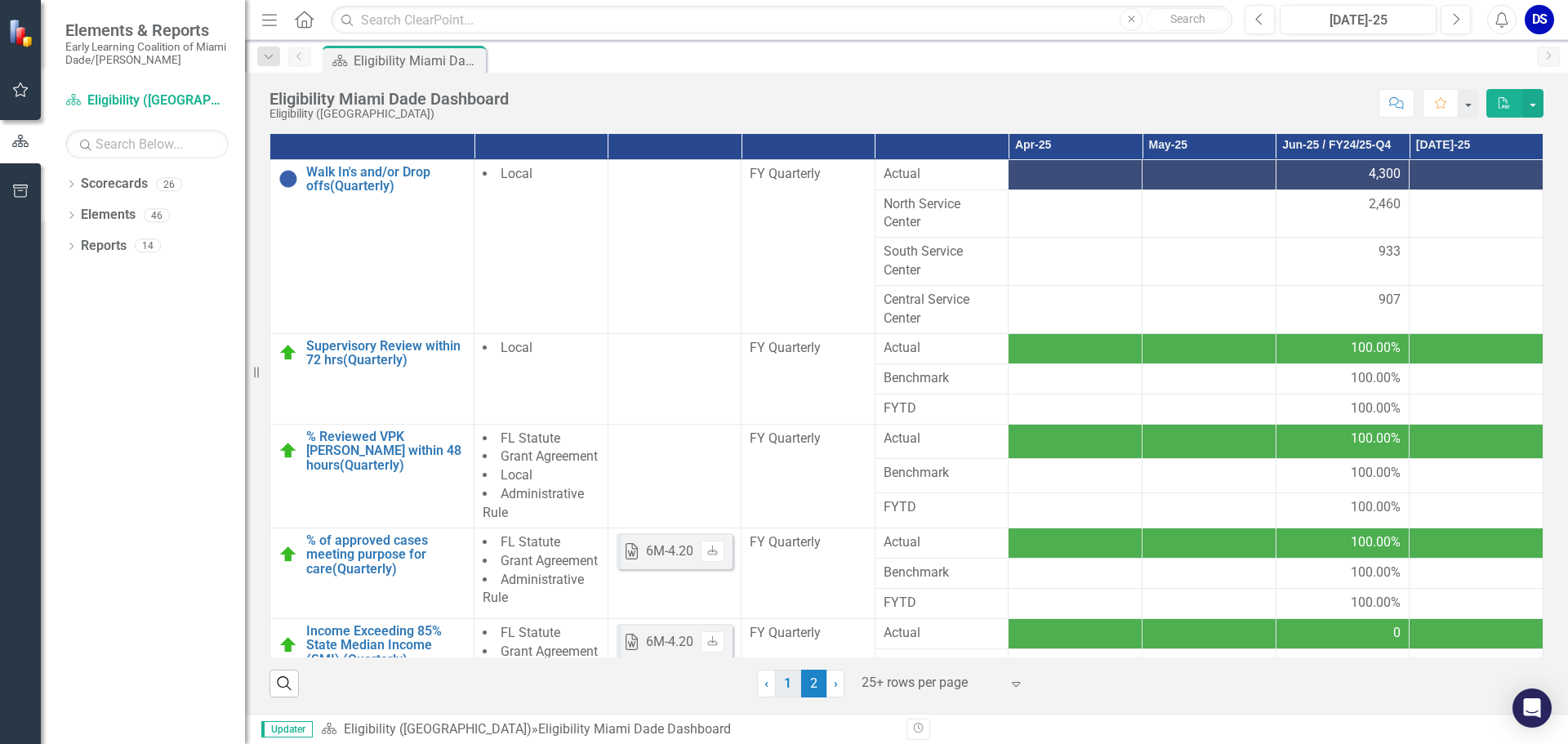
click at [790, 689] on link "1" at bounding box center [788, 683] width 26 height 28
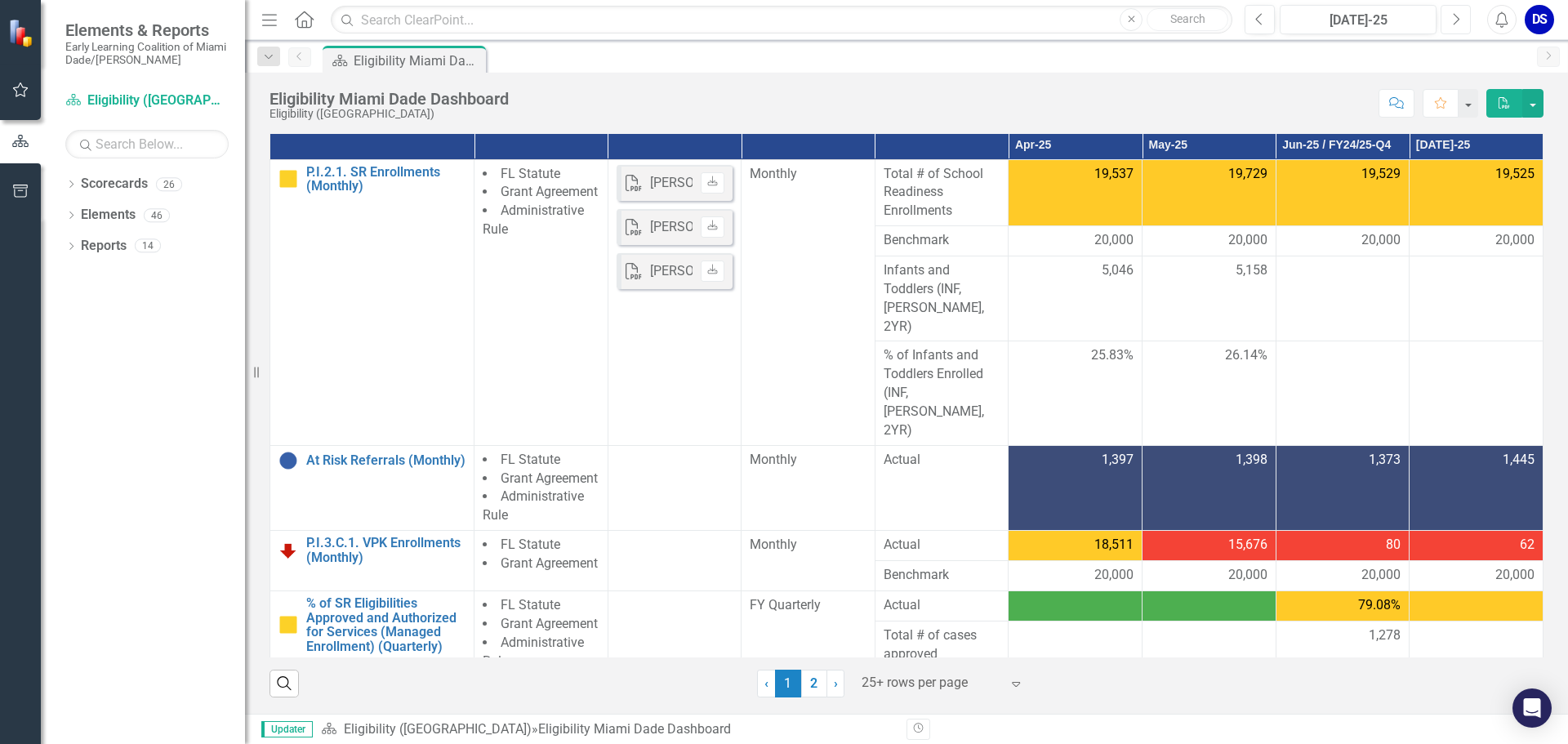
click at [1457, 21] on icon "Next" at bounding box center [1455, 19] width 9 height 15
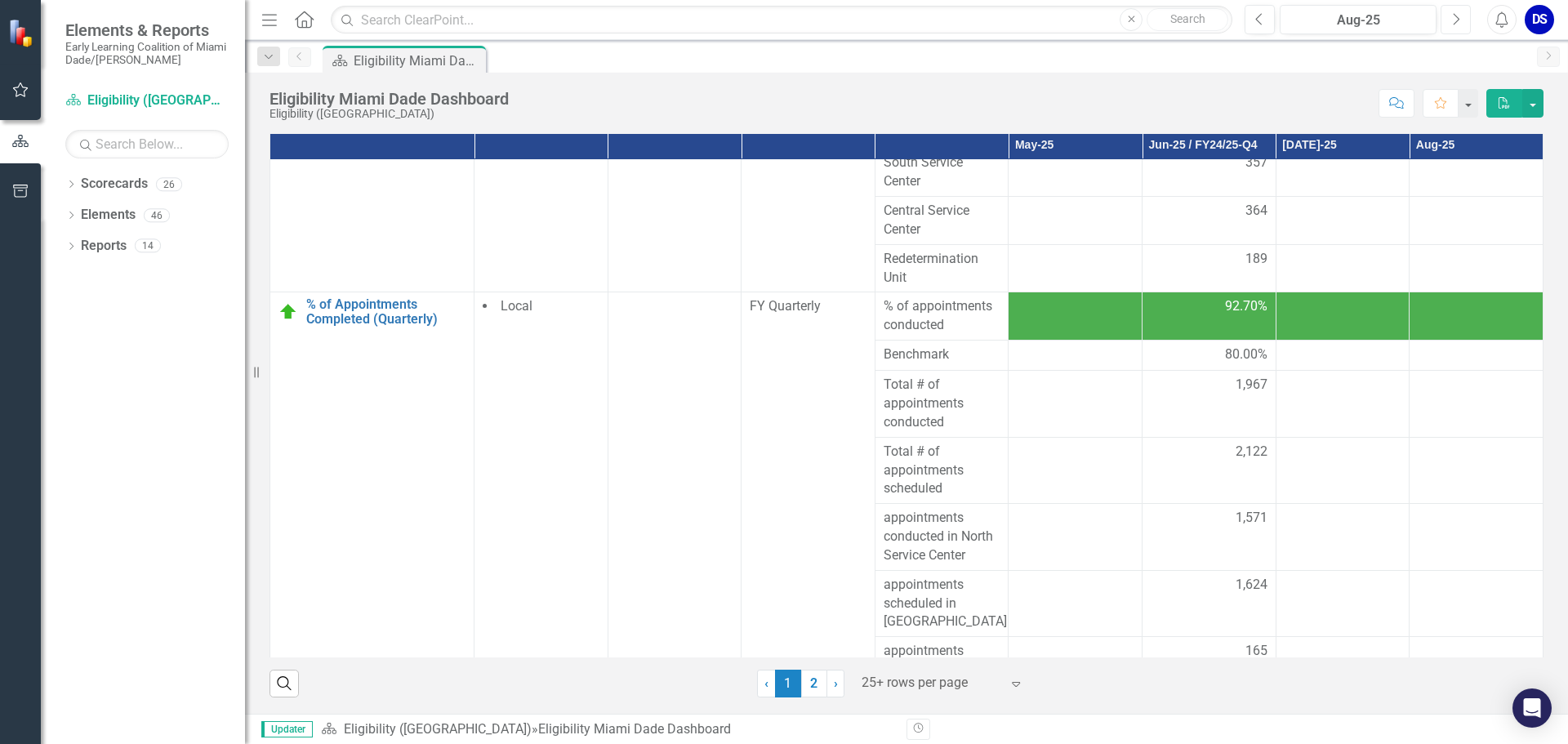
scroll to position [881, 0]
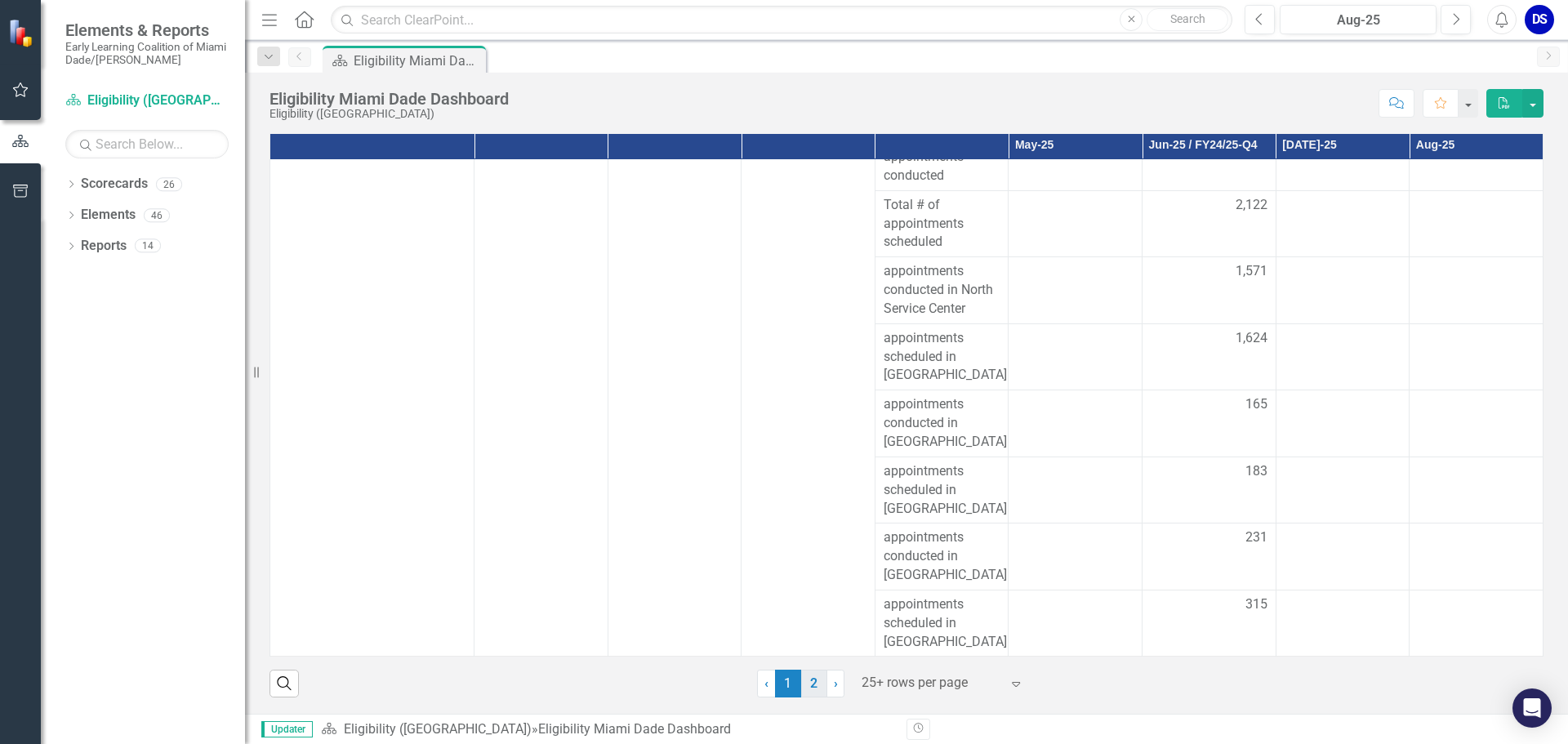
click at [809, 690] on link "2" at bounding box center [814, 683] width 26 height 28
